Goal: Find contact information: Obtain details needed to contact an individual or organization

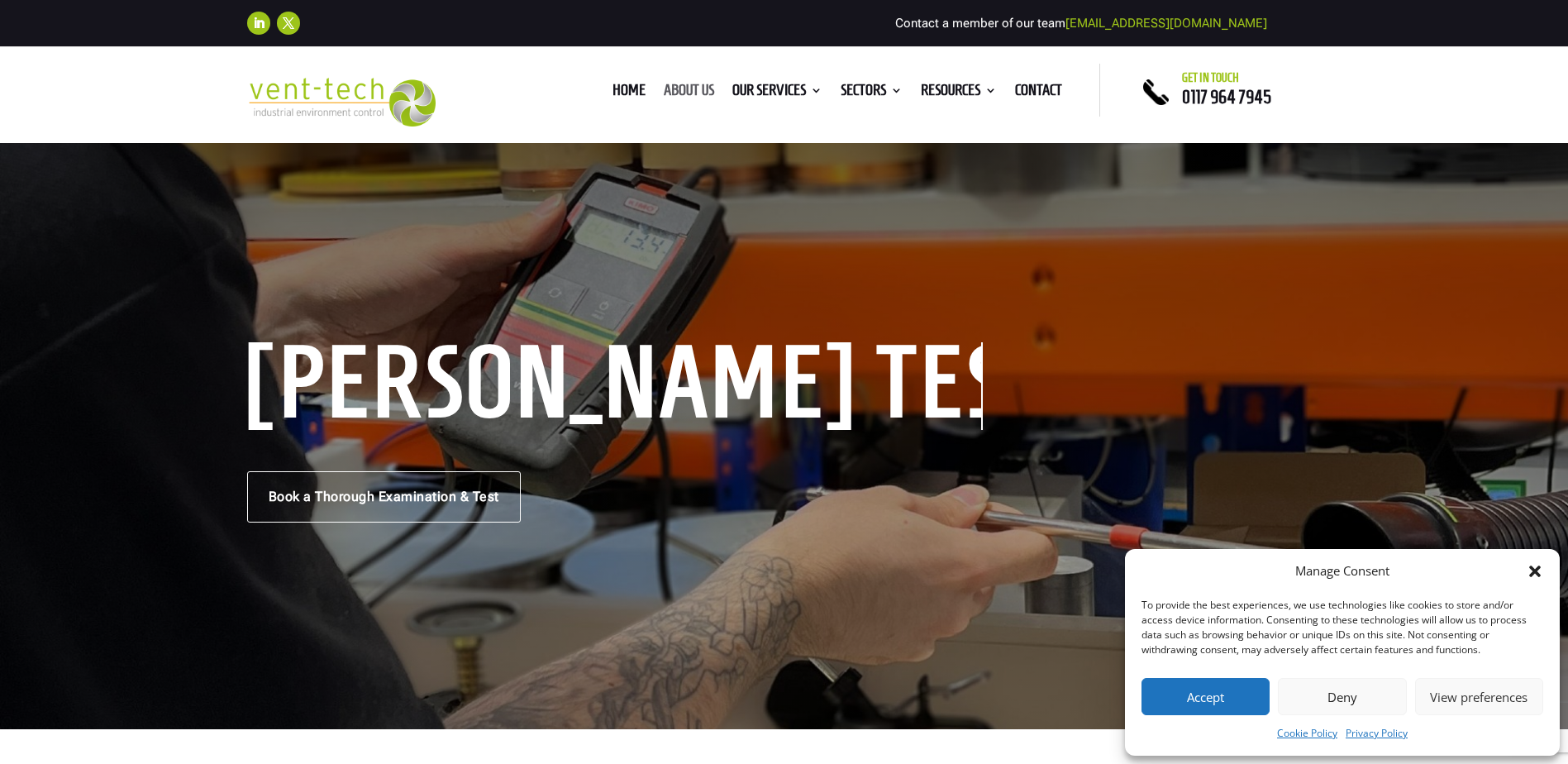
click at [690, 85] on link "About us" at bounding box center [689, 94] width 50 height 18
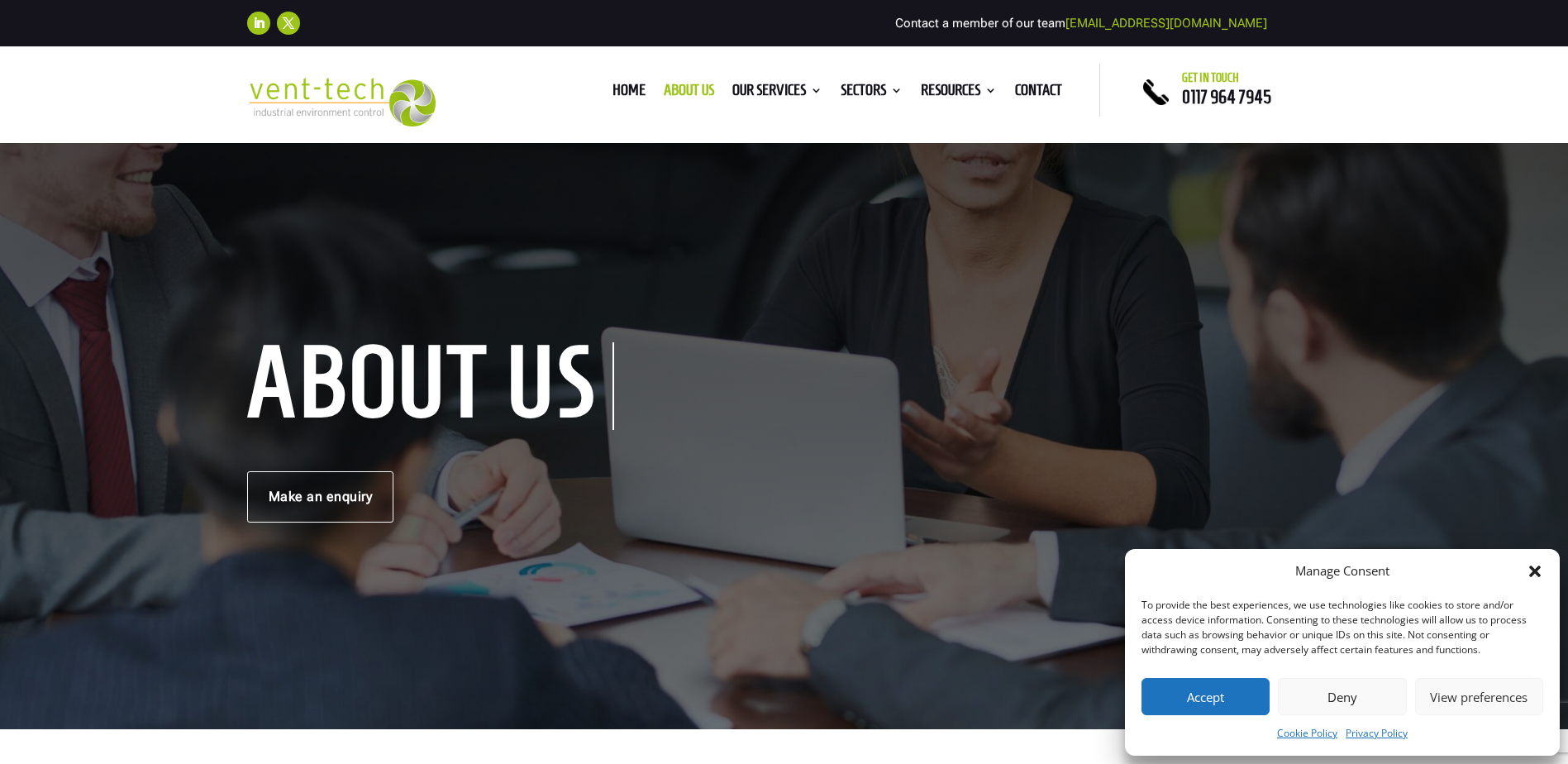
drag, startPoint x: 1217, startPoint y: 691, endPoint x: 1220, endPoint y: 682, distance: 9.5
click at [1218, 689] on button "Accept" at bounding box center [1206, 696] width 128 height 38
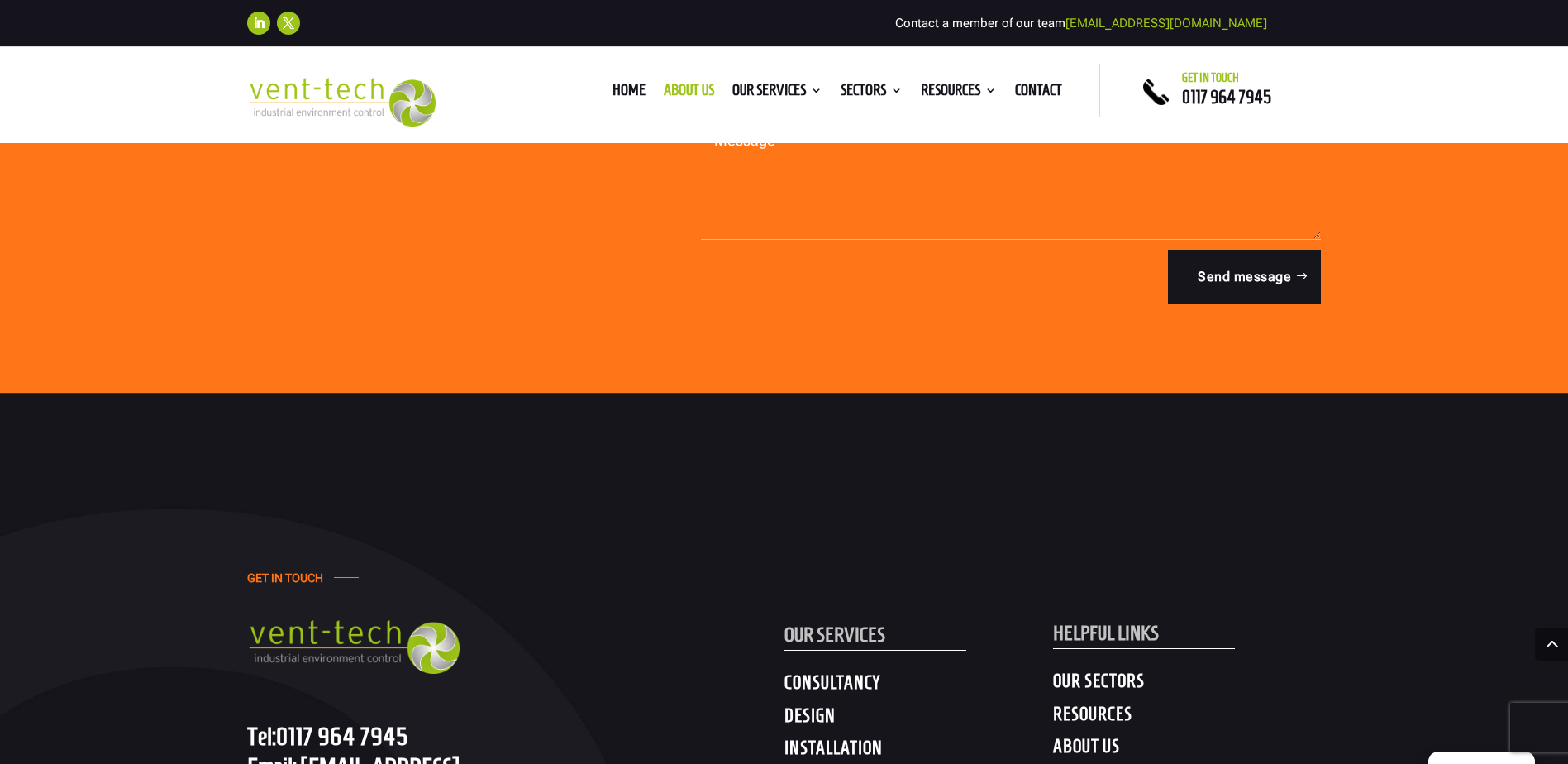
scroll to position [5126, 0]
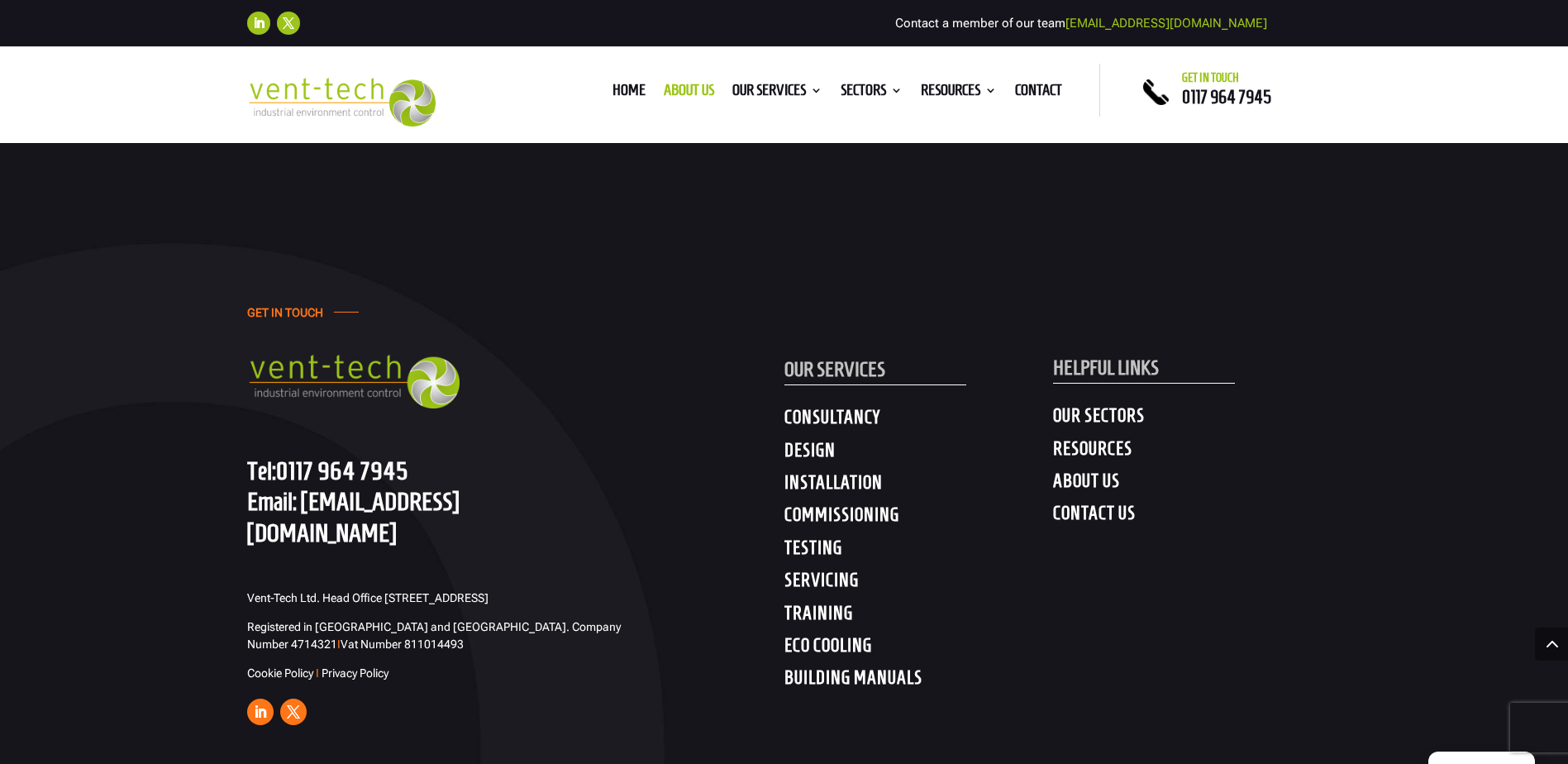
click at [399, 487] on link "[EMAIL_ADDRESS][DOMAIN_NAME]" at bounding box center [354, 516] width 213 height 59
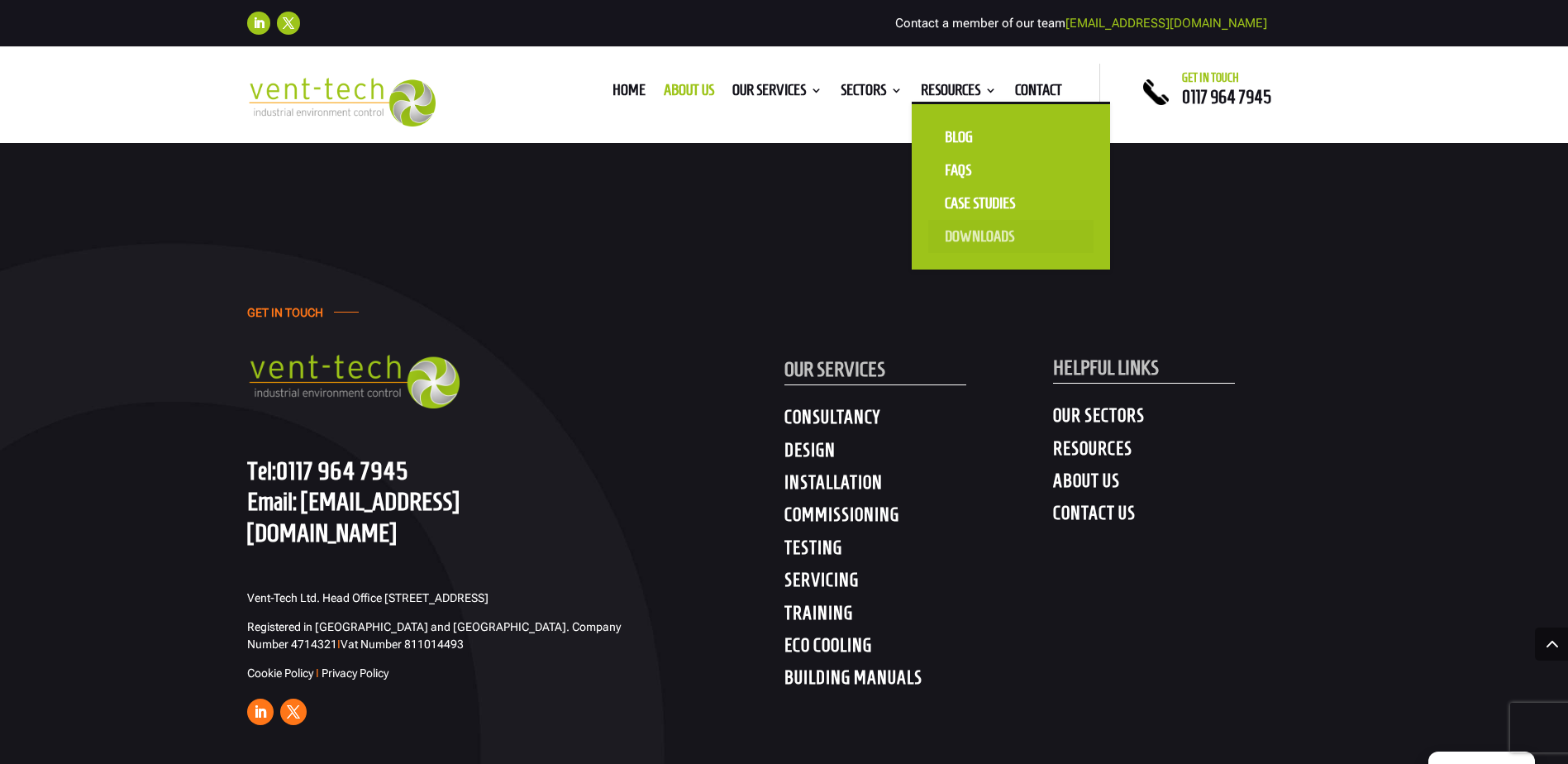
click at [992, 231] on link "Downloads" at bounding box center [1010, 237] width 165 height 33
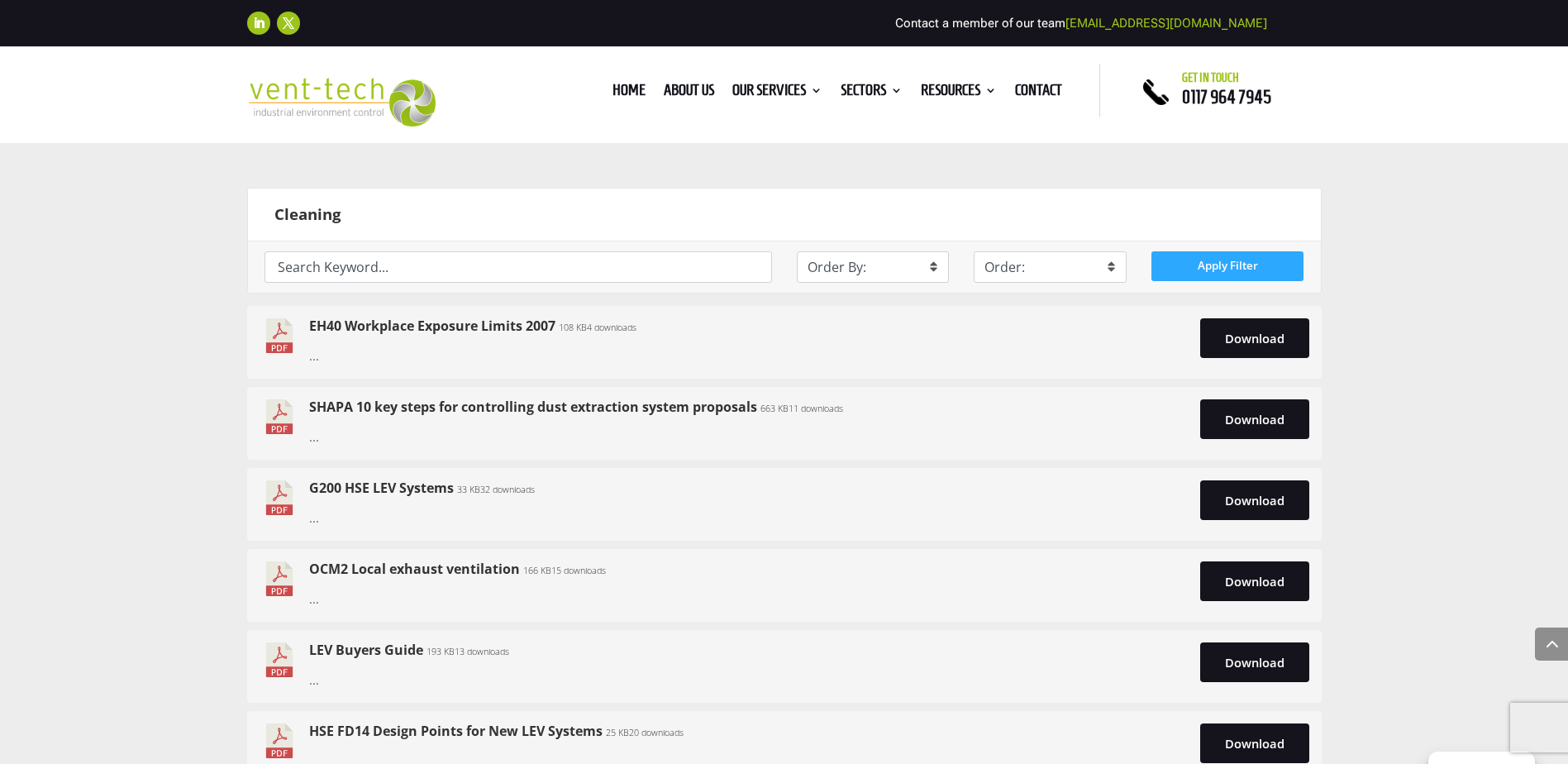
scroll to position [3472, 0]
